Goal: Navigation & Orientation: Understand site structure

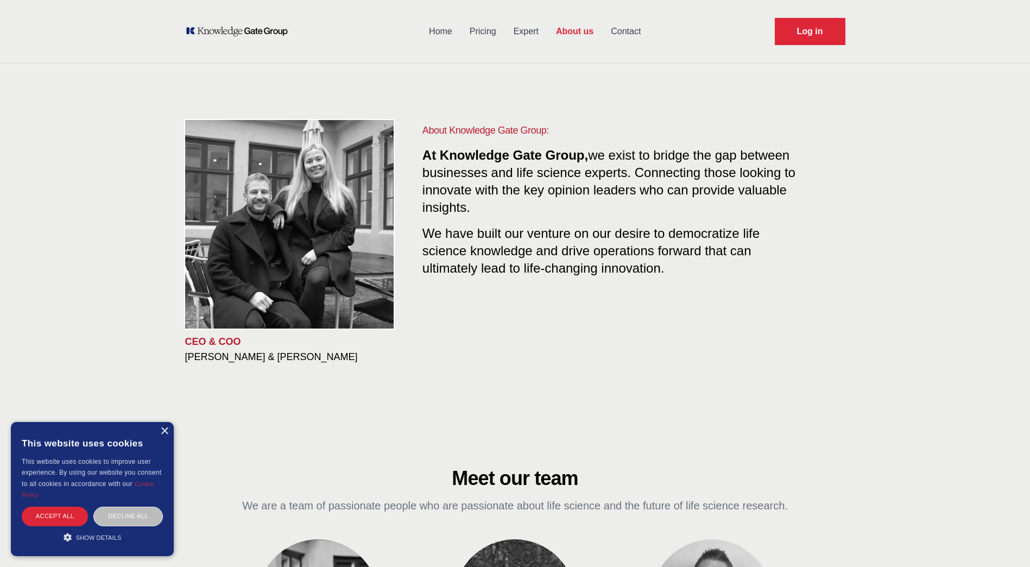
click at [438, 32] on link "Home" at bounding box center [440, 31] width 41 height 28
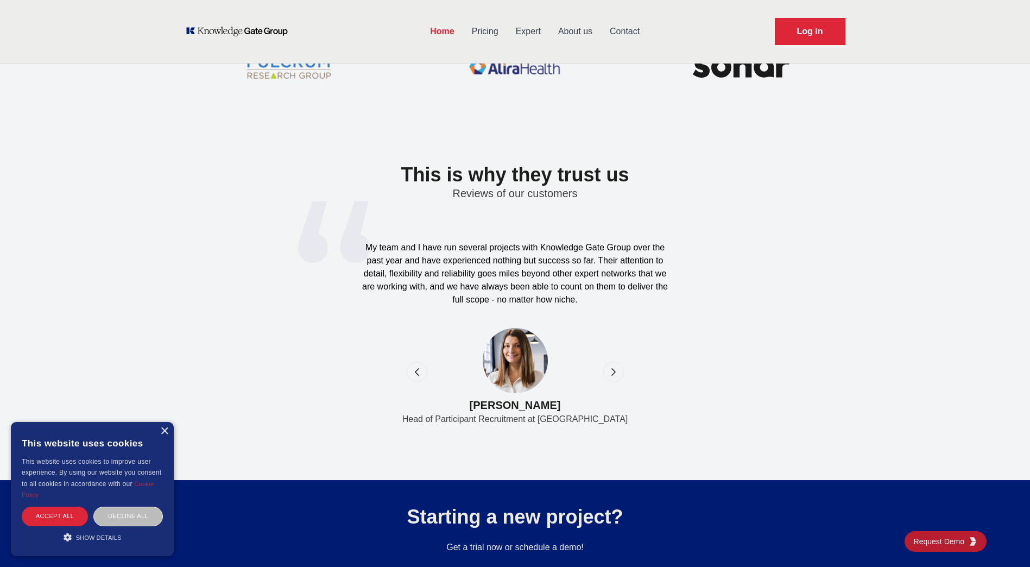
scroll to position [3193, 0]
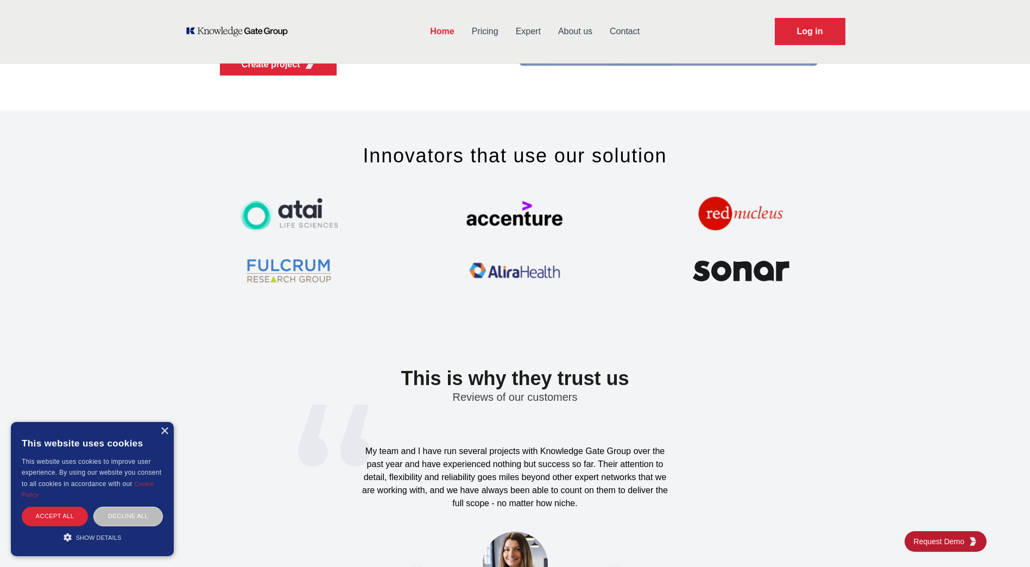
click at [487, 30] on link "Pricing" at bounding box center [485, 31] width 44 height 28
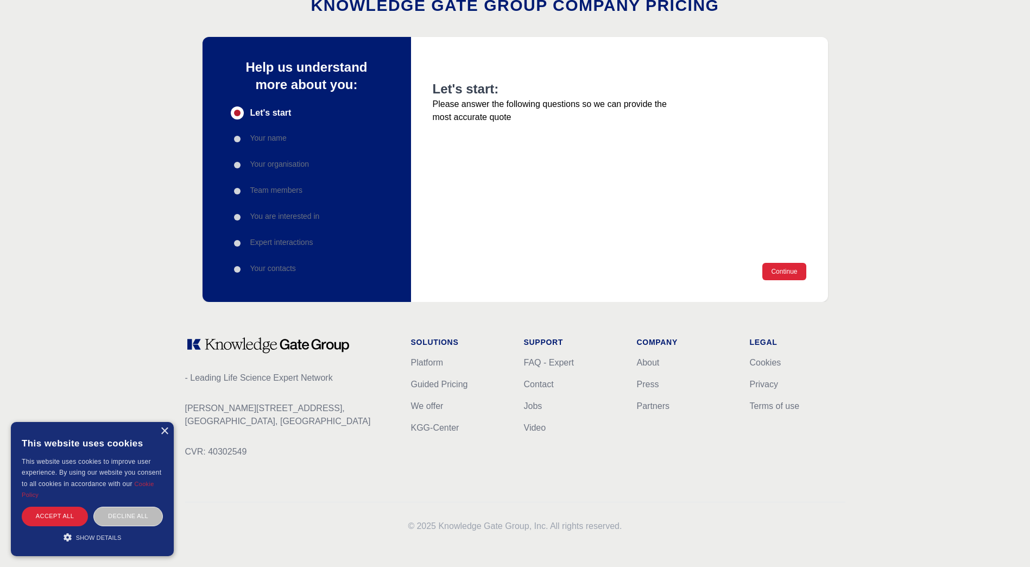
scroll to position [75, 0]
click at [651, 360] on link "About" at bounding box center [648, 361] width 23 height 9
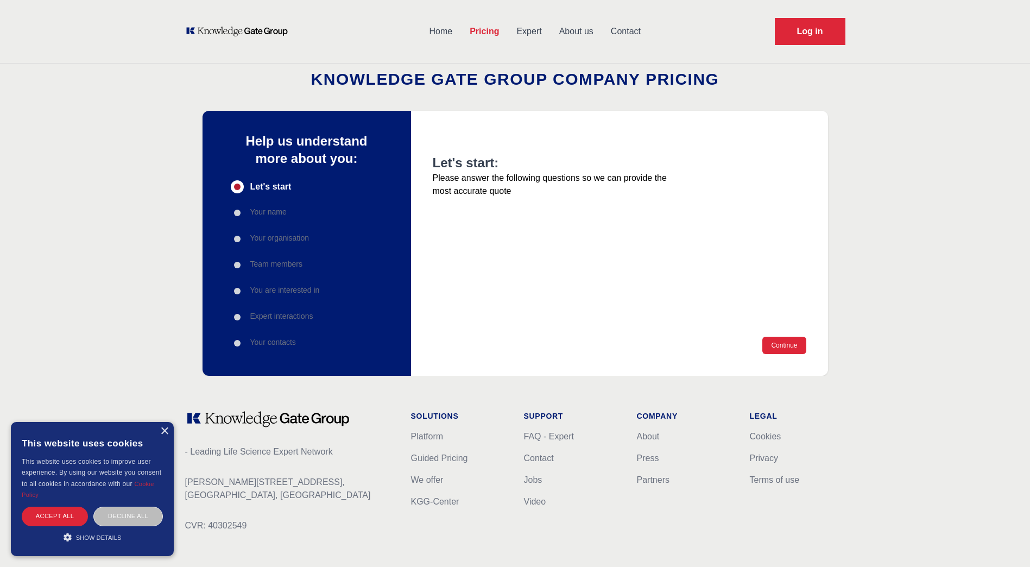
scroll to position [3, 0]
